Goal: Information Seeking & Learning: Learn about a topic

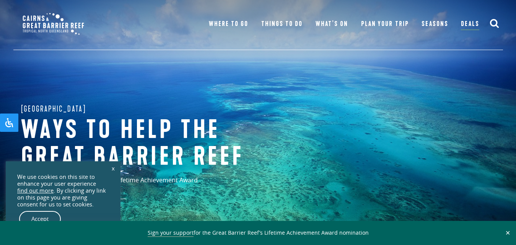
click at [260, 99] on div "Great Barrier Reef Ways to help the great barrier reef Support the Great Barrie…" at bounding box center [258, 153] width 516 height 306
drag, startPoint x: 0, startPoint y: 0, endPoint x: 261, endPoint y: 100, distance: 279.6
click at [261, 100] on div "Great Barrier Reef Ways to help the great barrier reef Support the Great Barrie…" at bounding box center [258, 153] width 516 height 306
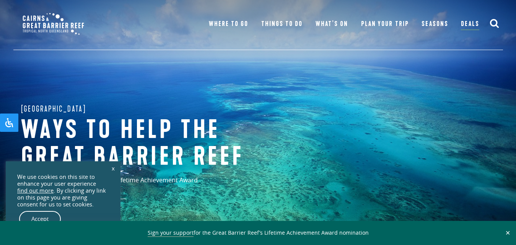
click at [262, 100] on div "Great Barrier Reef Ways to help the great barrier reef Support the Great Barrie…" at bounding box center [258, 153] width 516 height 306
drag, startPoint x: 262, startPoint y: 100, endPoint x: 247, endPoint y: 119, distance: 24.8
click at [266, 100] on div "Great Barrier Reef Ways to help the great barrier reef Support the Great Barrie…" at bounding box center [258, 153] width 516 height 306
click at [265, 99] on div "Great Barrier Reef Ways to help the great barrier reef Support the Great Barrie…" at bounding box center [258, 153] width 516 height 306
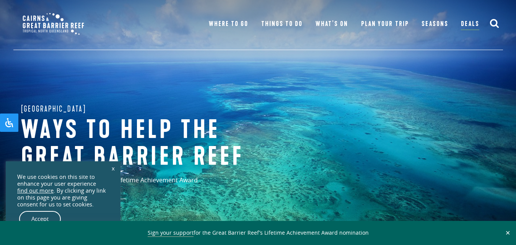
click at [322, 144] on div "Great Barrier Reef Ways to help the great barrier reef Support the Great Barrie…" at bounding box center [258, 153] width 516 height 306
click at [324, 144] on div "Great Barrier Reef Ways to help the great barrier reef Support the Great Barrie…" at bounding box center [258, 153] width 516 height 306
click at [325, 143] on div "Great Barrier Reef Ways to help the great barrier reef Support the Great Barrie…" at bounding box center [258, 153] width 516 height 306
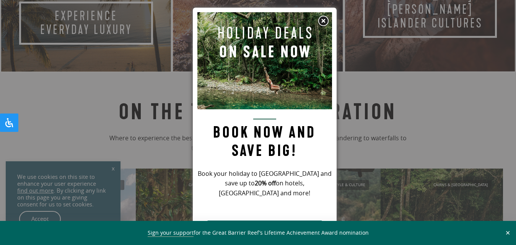
scroll to position [604, 0]
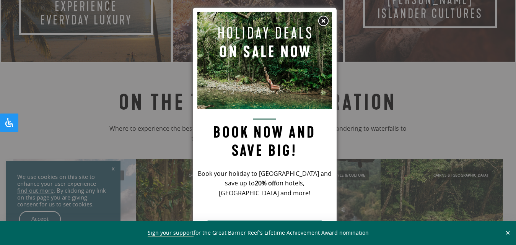
click at [72, 21] on div at bounding box center [258, 122] width 516 height 245
click at [72, 21] on link "Experience Everyday Luxury Take the experience" at bounding box center [86, 10] width 172 height 108
